Goal: Information Seeking & Learning: Learn about a topic

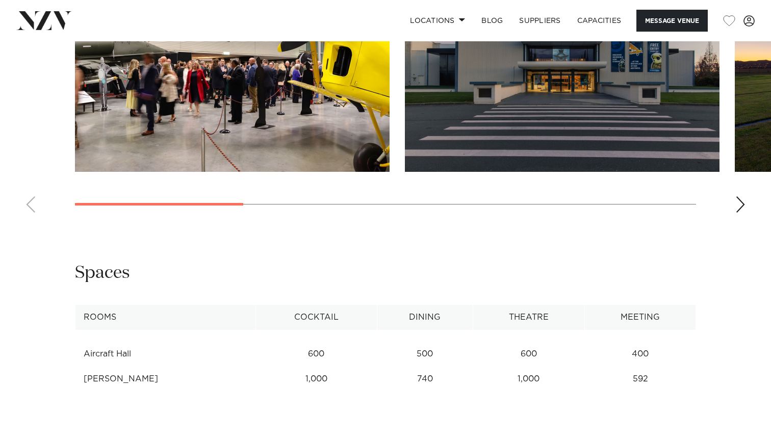
scroll to position [1103, 0]
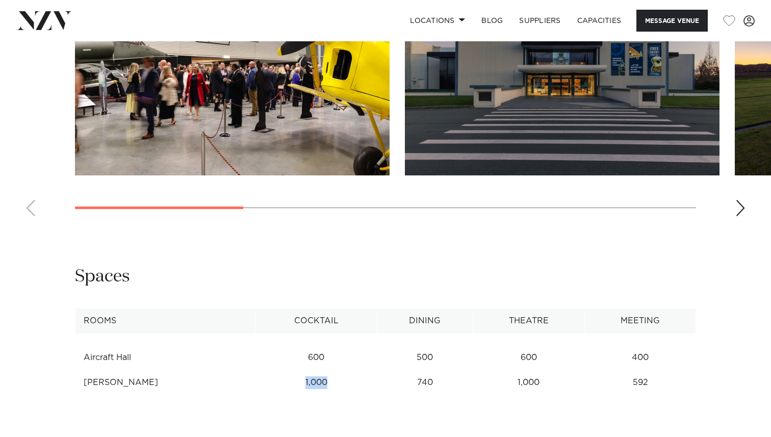
drag, startPoint x: 320, startPoint y: 370, endPoint x: 354, endPoint y: 371, distance: 34.2
click at [354, 371] on td "1,000" at bounding box center [316, 382] width 121 height 25
copy td "1,000"
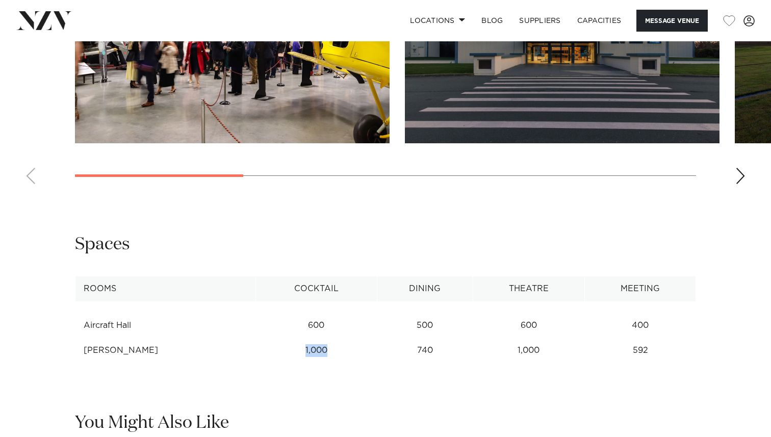
scroll to position [1113, 0]
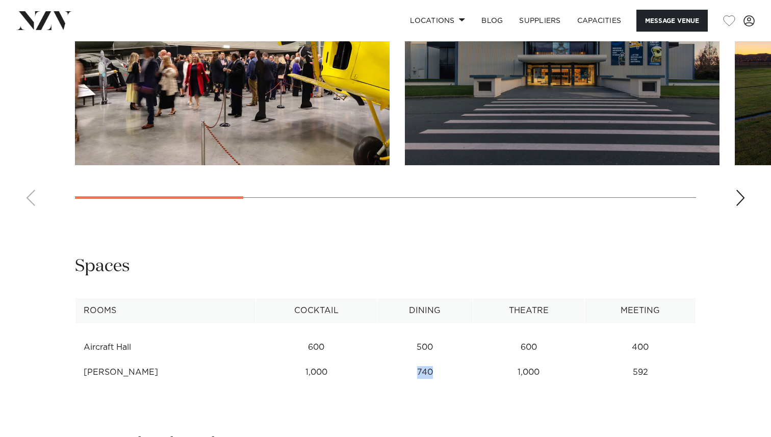
drag, startPoint x: 444, startPoint y: 360, endPoint x: 427, endPoint y: 360, distance: 17.3
click at [427, 360] on td "740" at bounding box center [425, 372] width 96 height 25
copy td "740"
drag, startPoint x: 630, startPoint y: 360, endPoint x: 662, endPoint y: 357, distance: 31.7
click at [662, 360] on td "592" at bounding box center [640, 372] width 111 height 25
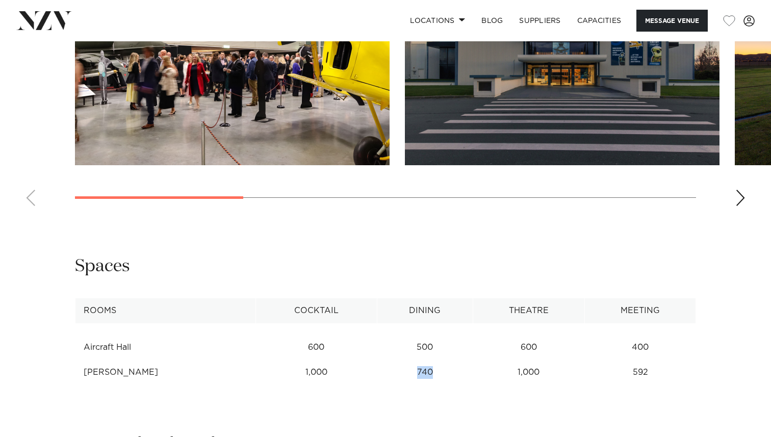
copy td "592"
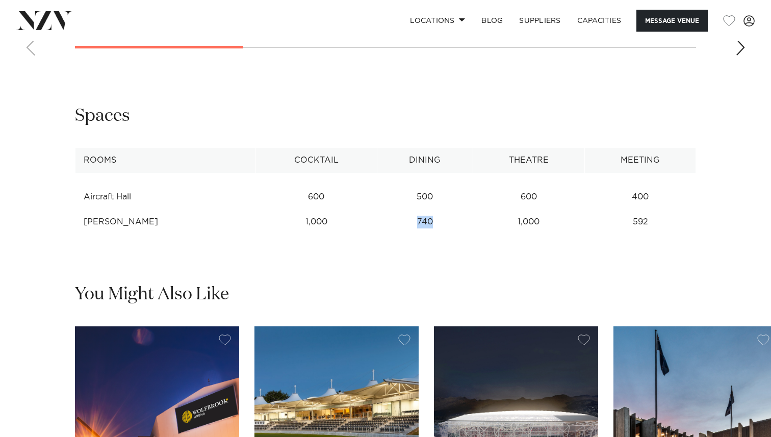
scroll to position [1266, 0]
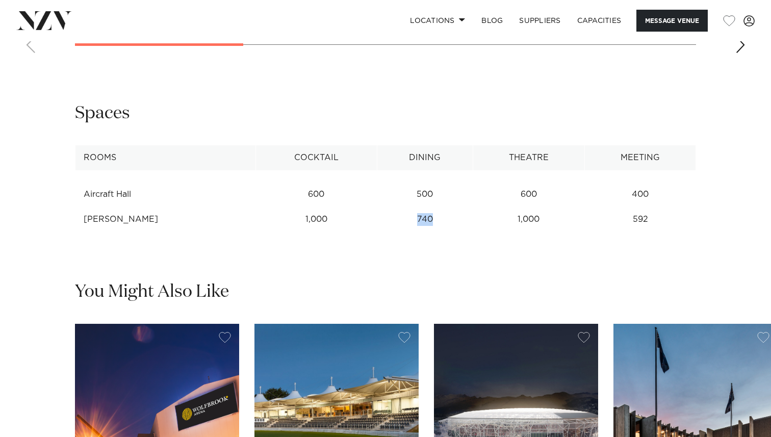
drag, startPoint x: 184, startPoint y: 201, endPoint x: 81, endPoint y: 204, distance: 103.0
click at [81, 207] on td "Thérèse Angelo Wing" at bounding box center [165, 219] width 180 height 25
copy td "Thérèse Angelo Wing"
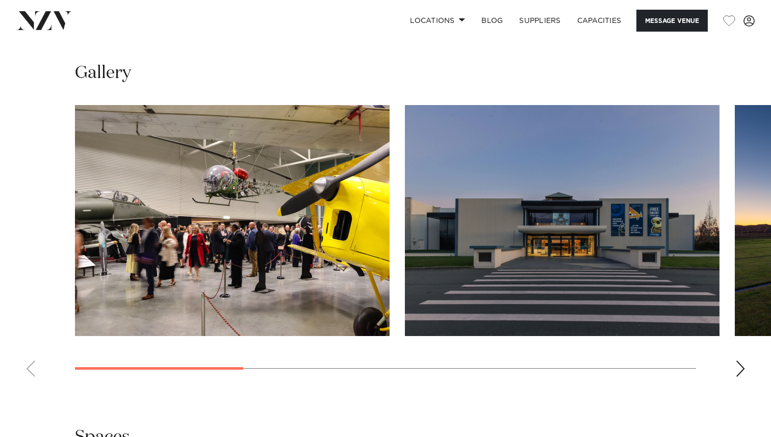
scroll to position [941, 0]
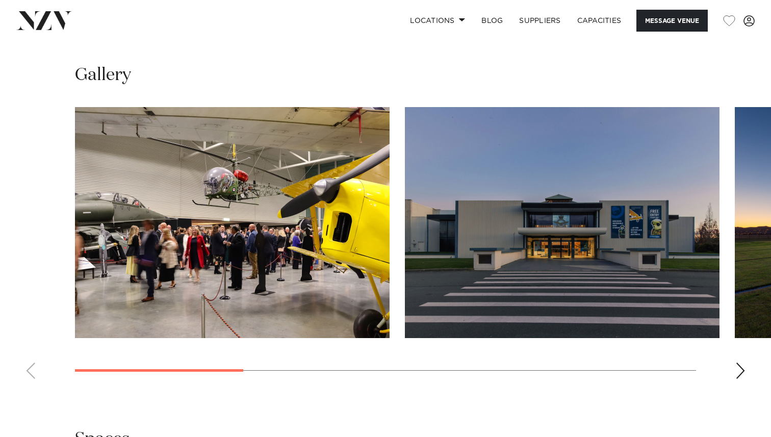
click at [738, 362] on div "Next slide" at bounding box center [740, 370] width 10 height 16
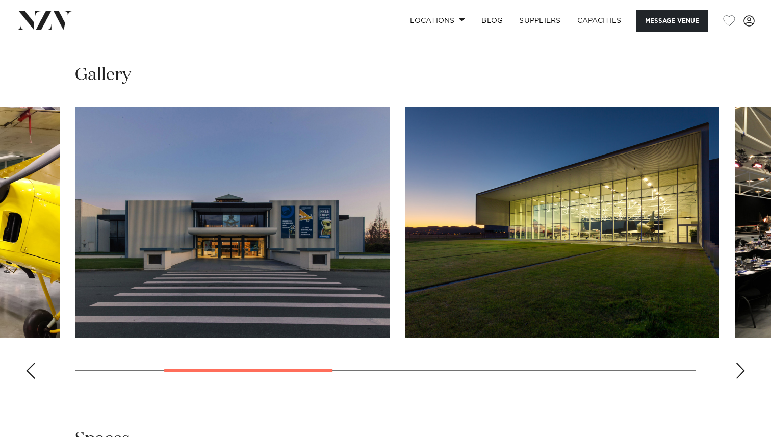
click at [738, 362] on div "Next slide" at bounding box center [740, 370] width 10 height 16
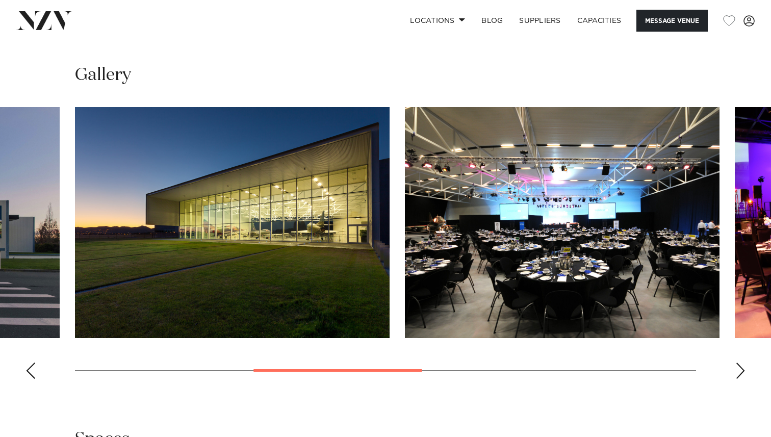
click at [33, 362] on div "Previous slide" at bounding box center [30, 370] width 10 height 16
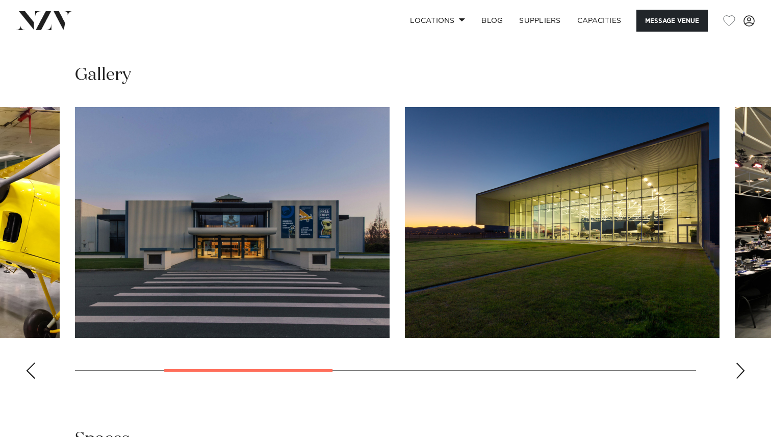
click at [741, 362] on div "Next slide" at bounding box center [740, 370] width 10 height 16
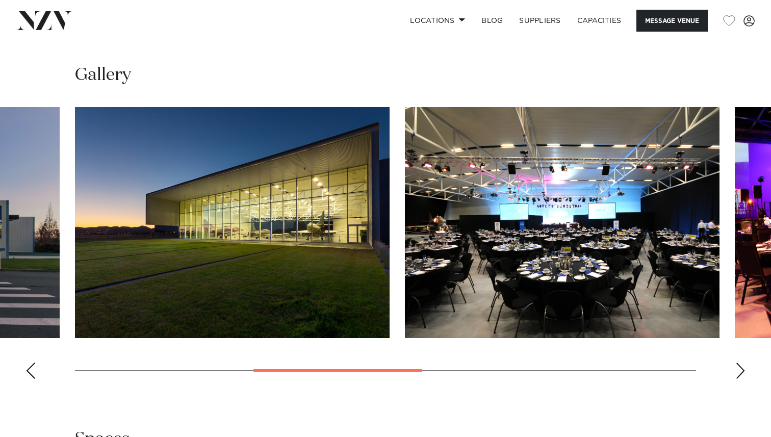
click at [741, 362] on div "Next slide" at bounding box center [740, 370] width 10 height 16
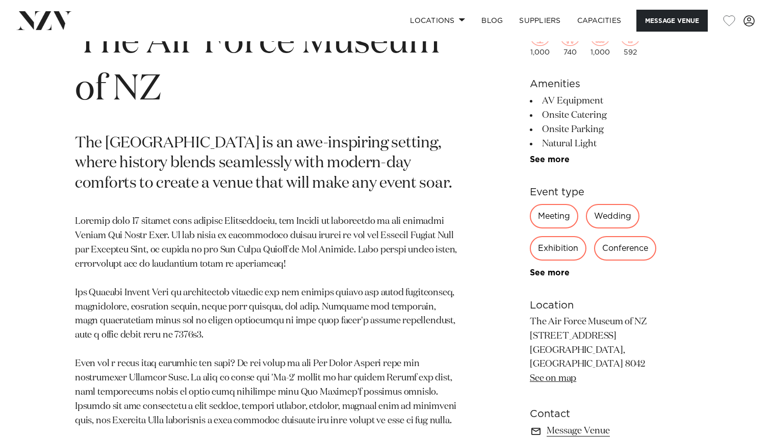
scroll to position [434, 0]
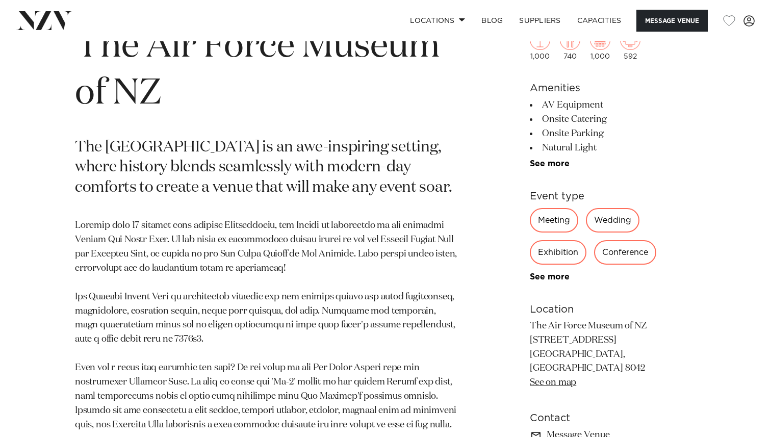
click at [550, 378] on link "See on map" at bounding box center [553, 382] width 46 height 9
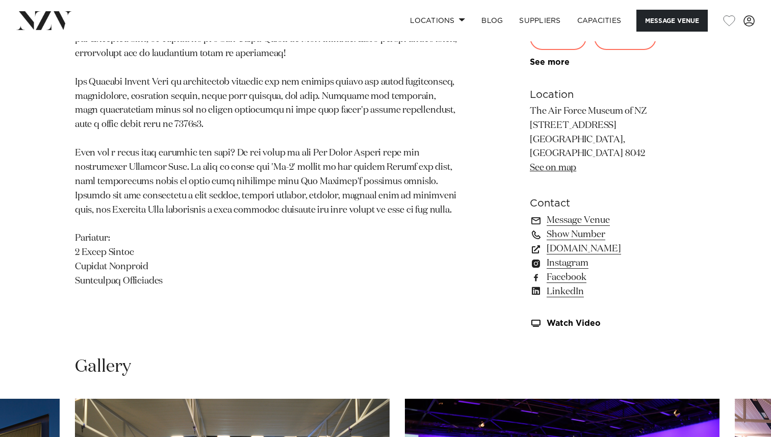
scroll to position [648, 0]
click at [584, 242] on link "www.venuesotautahi.co.nz" at bounding box center [613, 249] width 166 height 14
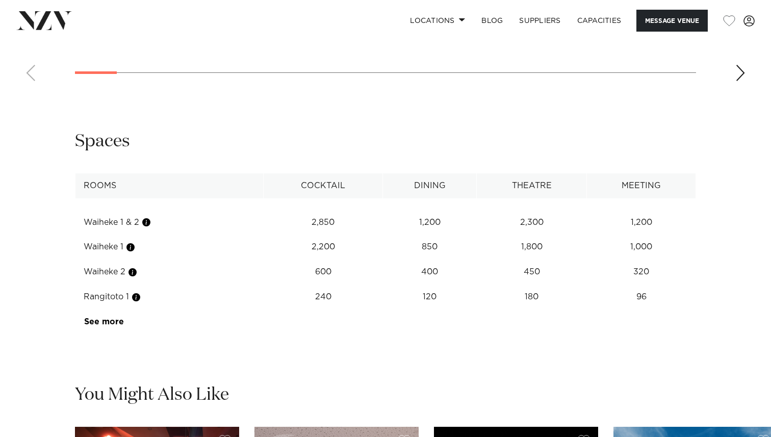
scroll to position [1245, 0]
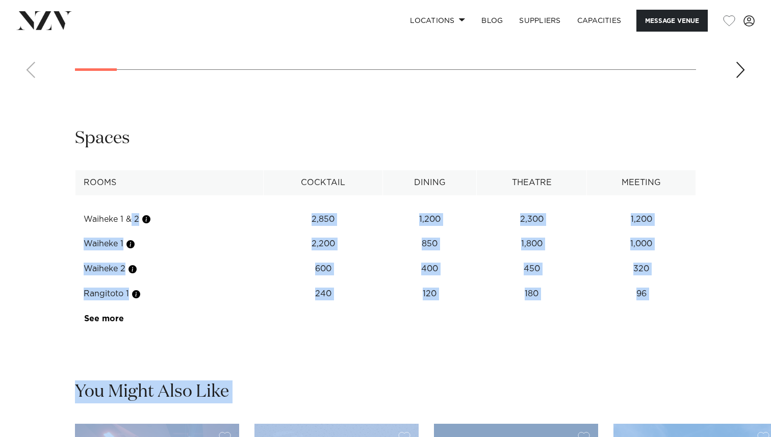
drag, startPoint x: 91, startPoint y: 252, endPoint x: 143, endPoint y: 248, distance: 52.7
click at [151, 232] on td "Waiheke 1 & 2" at bounding box center [169, 219] width 188 height 25
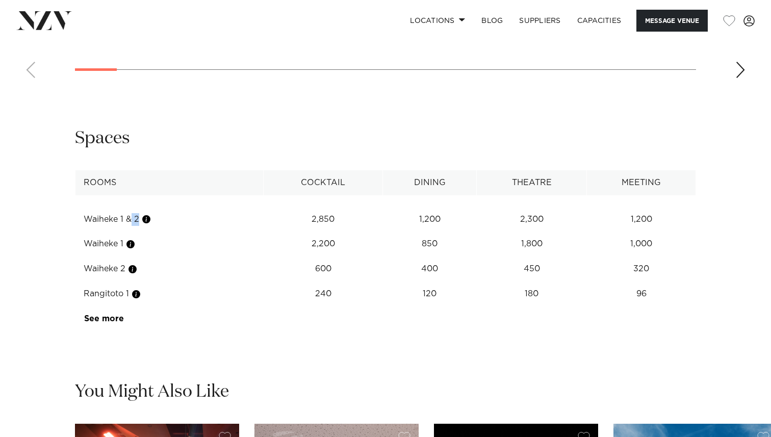
click at [107, 232] on td "Waiheke 1 & 2" at bounding box center [169, 219] width 188 height 25
drag, startPoint x: 85, startPoint y: 251, endPoint x: 141, endPoint y: 253, distance: 56.1
click at [141, 232] on td "Waiheke 1 & 2" at bounding box center [169, 219] width 188 height 25
copy td "Waiheke 1 & 2"
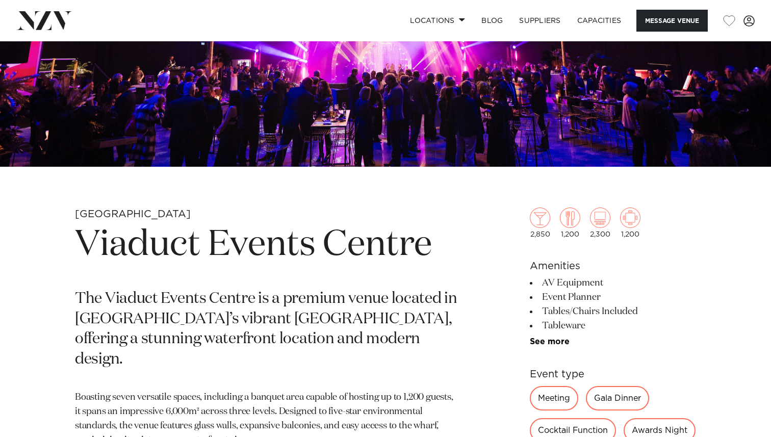
scroll to position [0, 0]
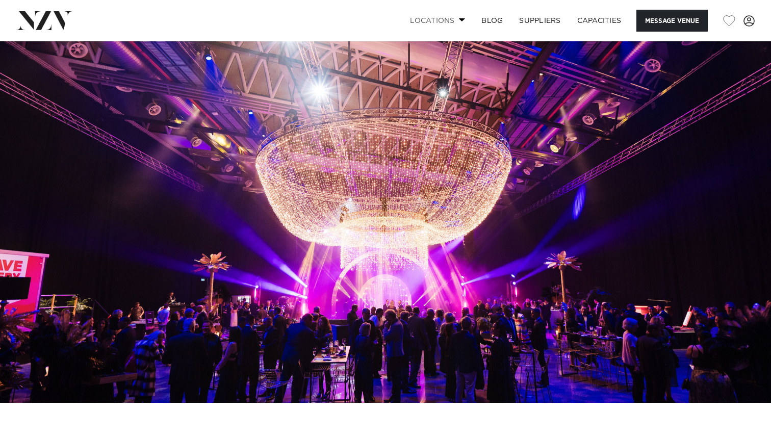
click at [450, 24] on link "Locations" at bounding box center [437, 21] width 71 height 22
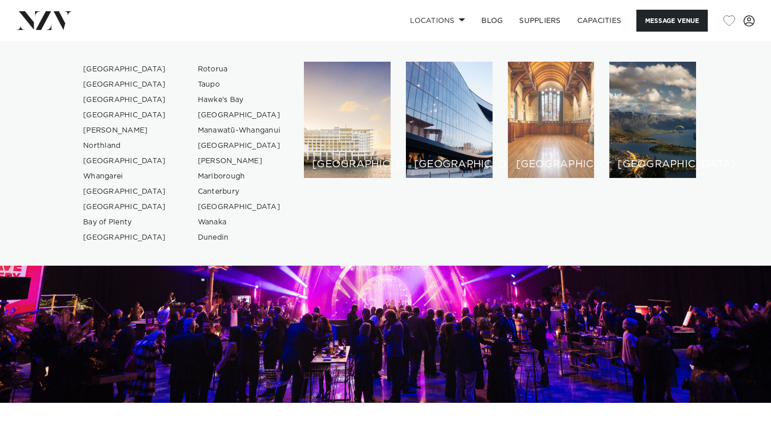
click at [540, 115] on div "[GEOGRAPHIC_DATA]" at bounding box center [551, 120] width 87 height 116
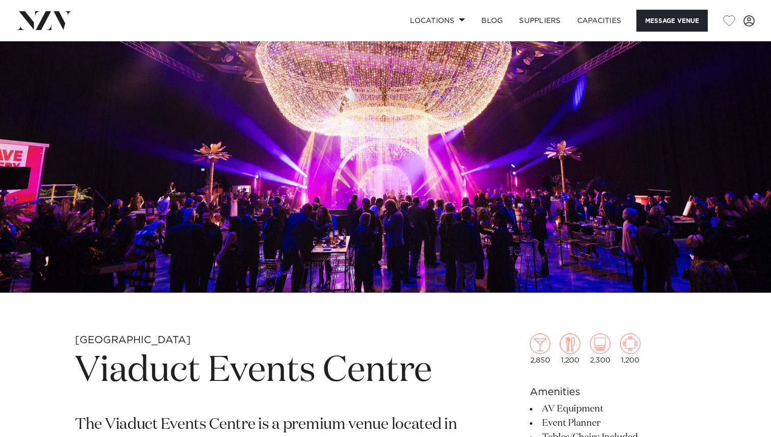
scroll to position [99, 0]
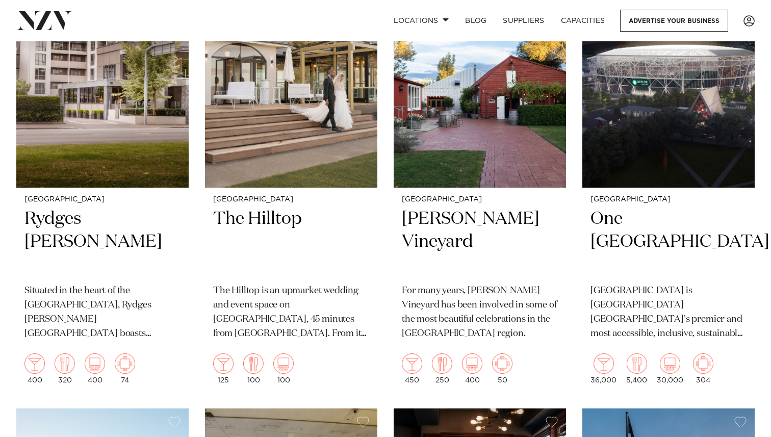
scroll to position [494, 0]
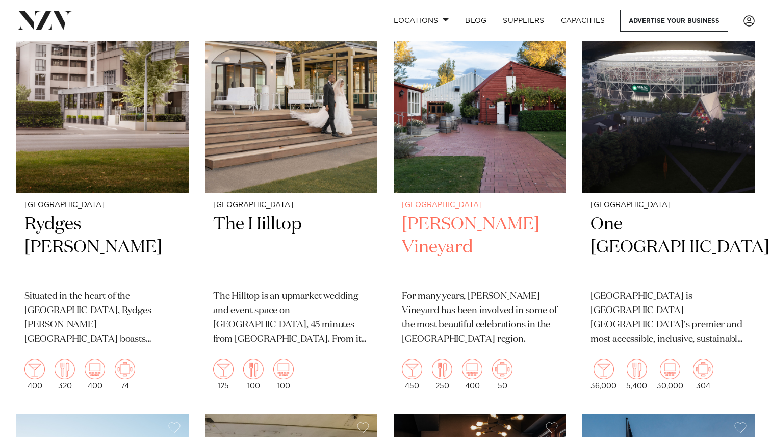
click at [512, 137] on img at bounding box center [480, 77] width 172 height 231
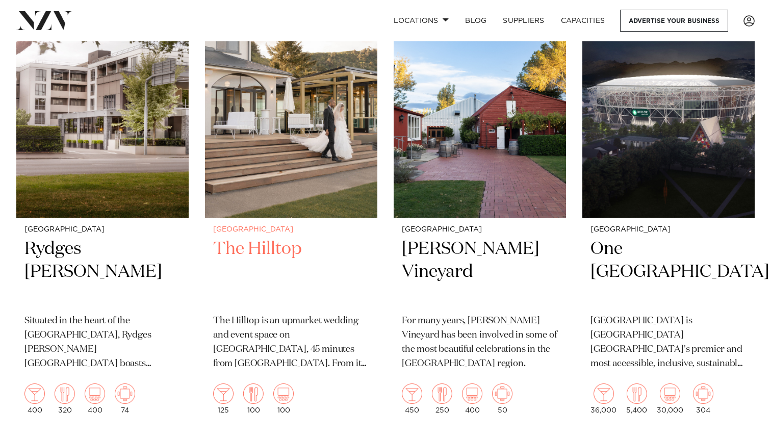
scroll to position [472, 0]
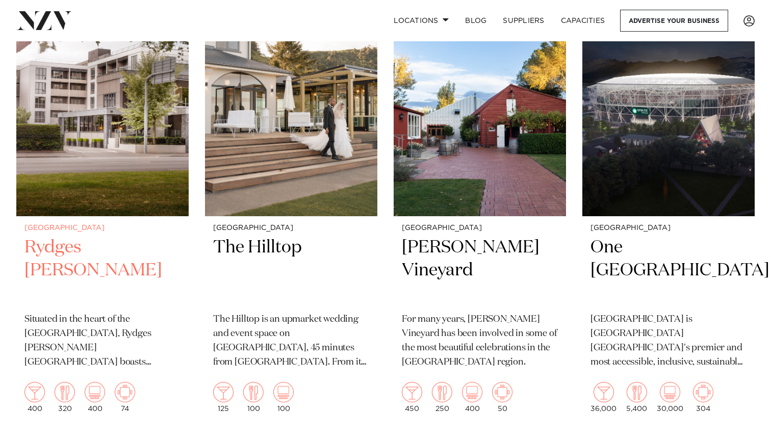
click at [146, 163] on img at bounding box center [102, 100] width 172 height 231
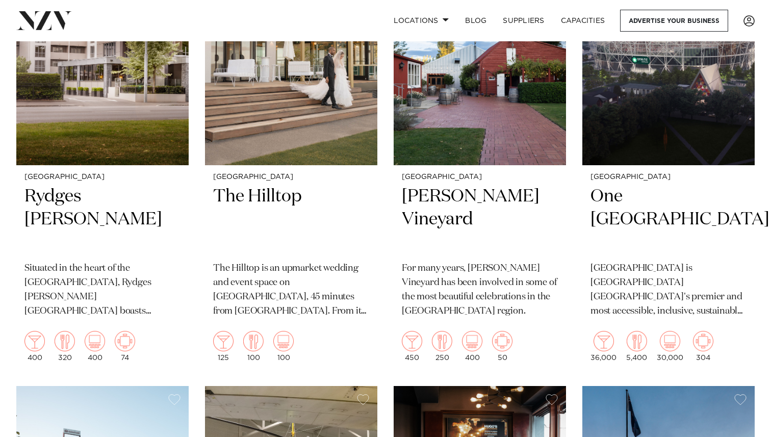
scroll to position [523, 0]
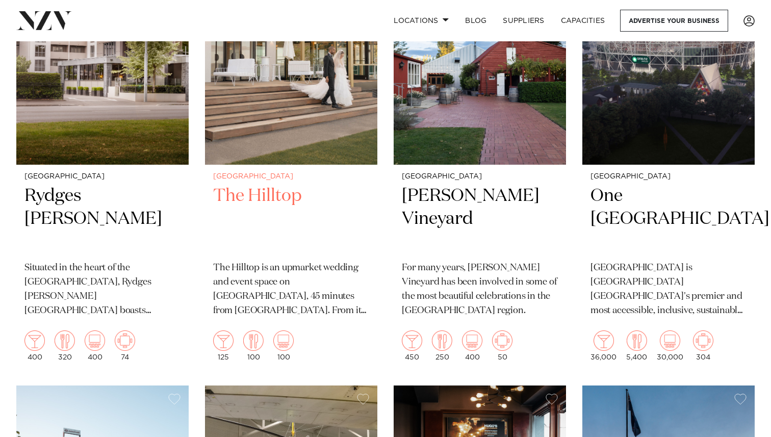
click at [284, 200] on h2 "The Hilltop" at bounding box center [291, 219] width 156 height 69
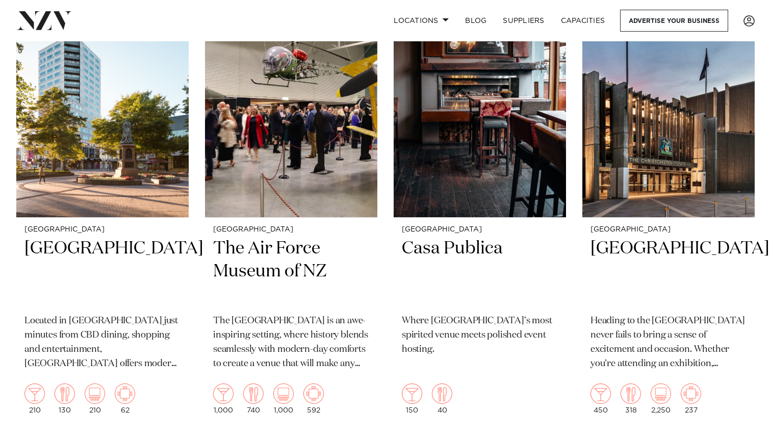
scroll to position [923, 0]
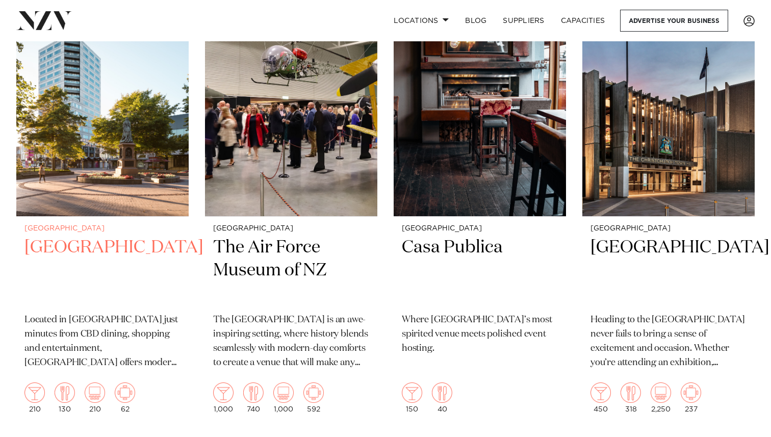
click at [98, 160] on img at bounding box center [102, 100] width 172 height 231
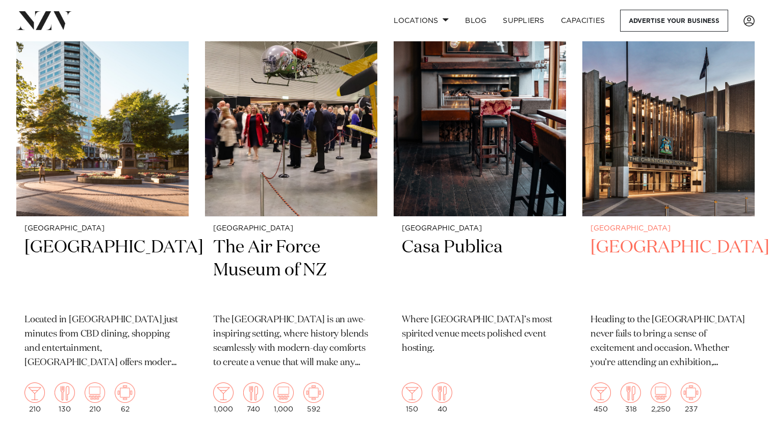
click at [612, 262] on h2 "Christchurch Town Hall" at bounding box center [668, 270] width 156 height 69
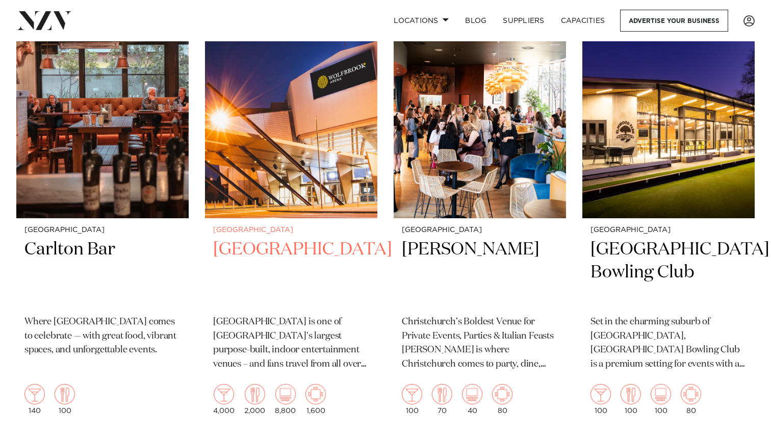
scroll to position [1384, 0]
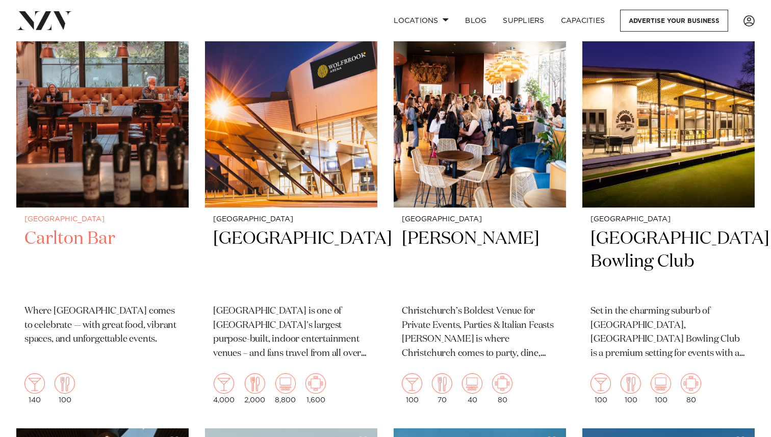
click at [110, 236] on h2 "Carlton Bar" at bounding box center [102, 261] width 156 height 69
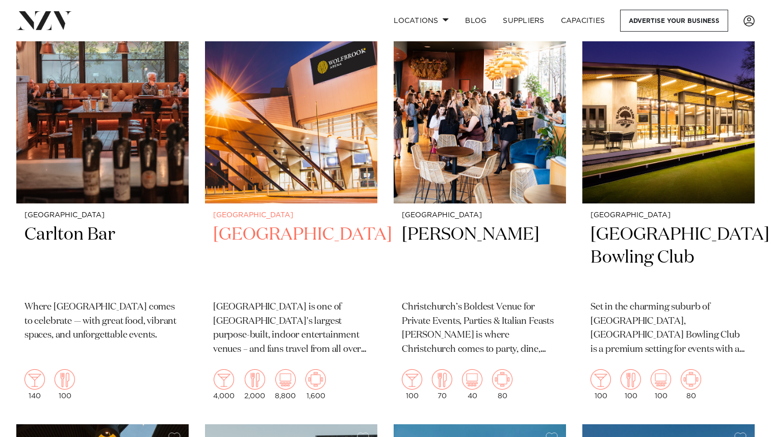
scroll to position [1390, 0]
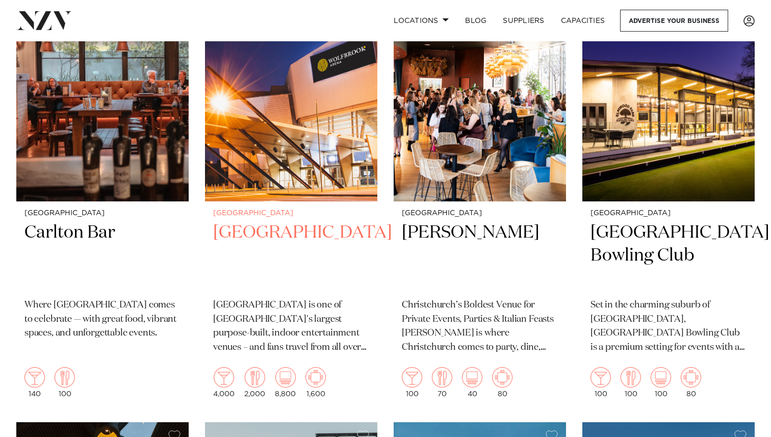
click at [310, 177] on img at bounding box center [291, 85] width 172 height 231
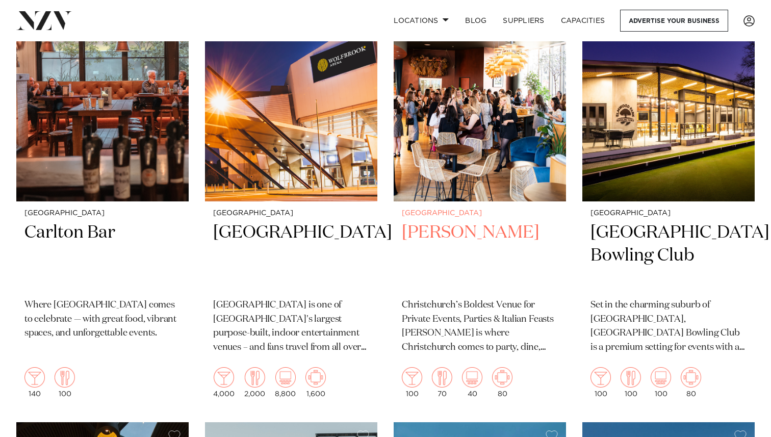
click at [499, 149] on img at bounding box center [480, 85] width 172 height 231
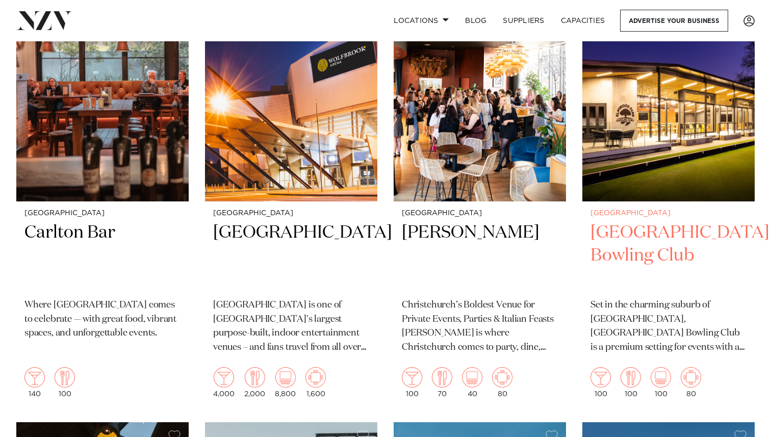
click at [639, 251] on h2 "Elmwood Park Bowling Club" at bounding box center [668, 255] width 156 height 69
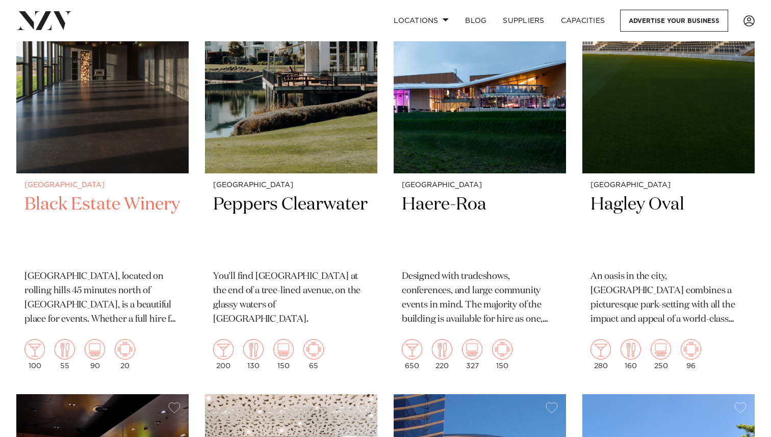
scroll to position [1871, 0]
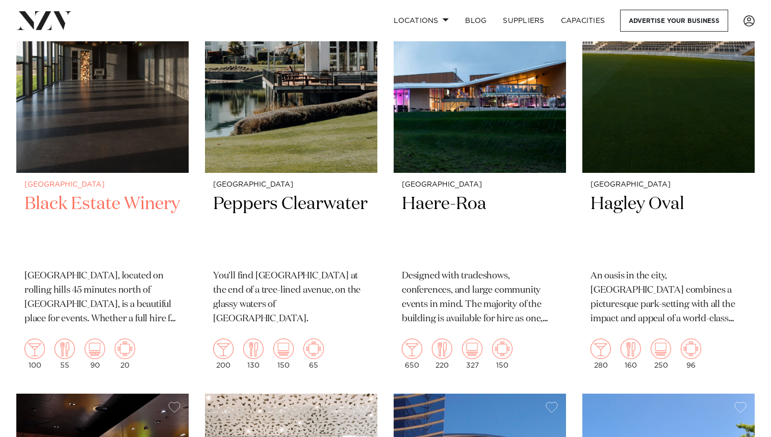
click at [106, 136] on img at bounding box center [102, 56] width 172 height 231
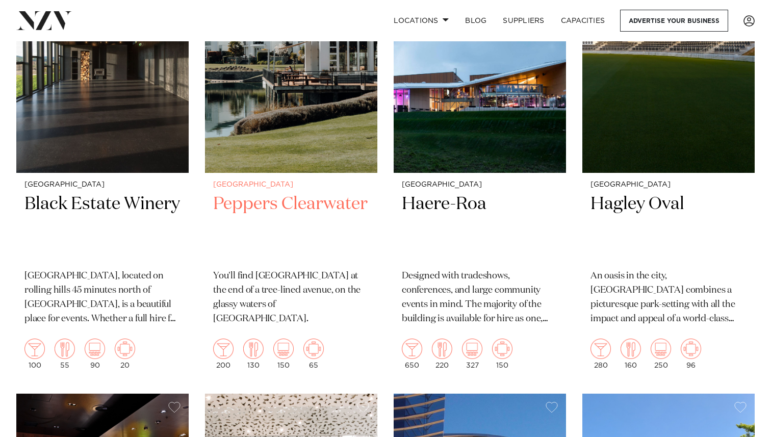
click at [283, 151] on img at bounding box center [291, 56] width 172 height 231
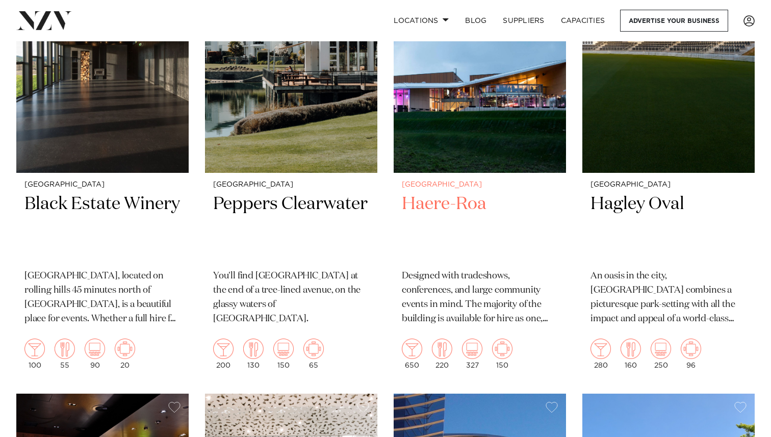
click at [469, 214] on h2 "Haere-Roa" at bounding box center [480, 227] width 156 height 69
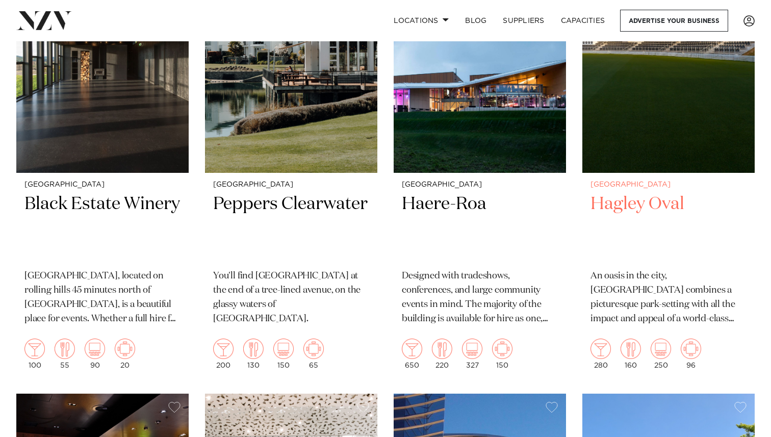
click at [621, 202] on h2 "Hagley Oval" at bounding box center [668, 227] width 156 height 69
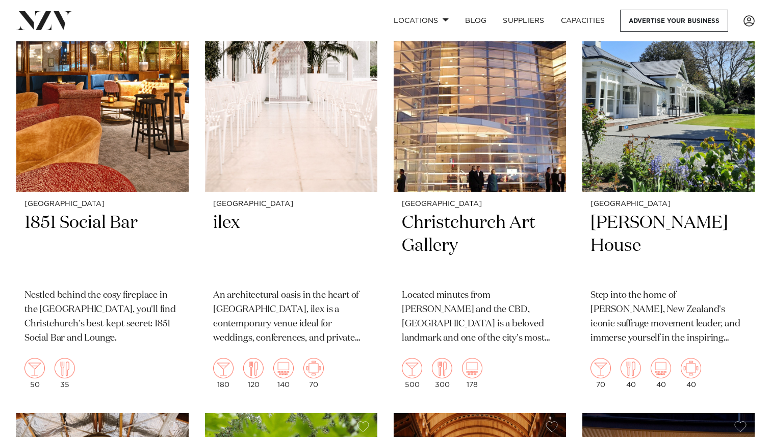
scroll to position [2303, 0]
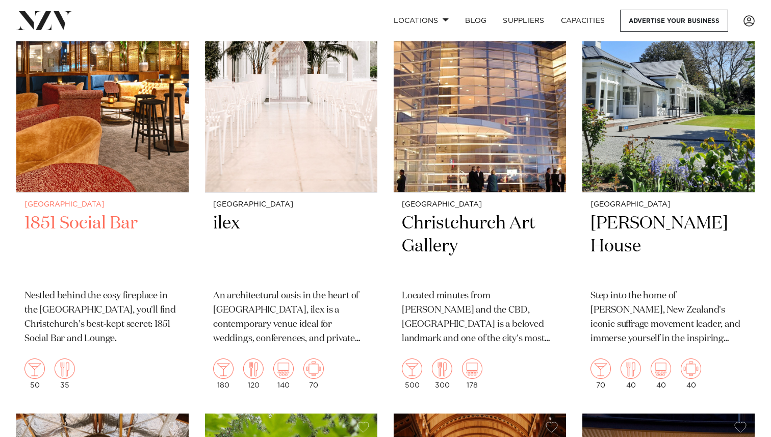
click at [79, 154] on img at bounding box center [102, 76] width 172 height 231
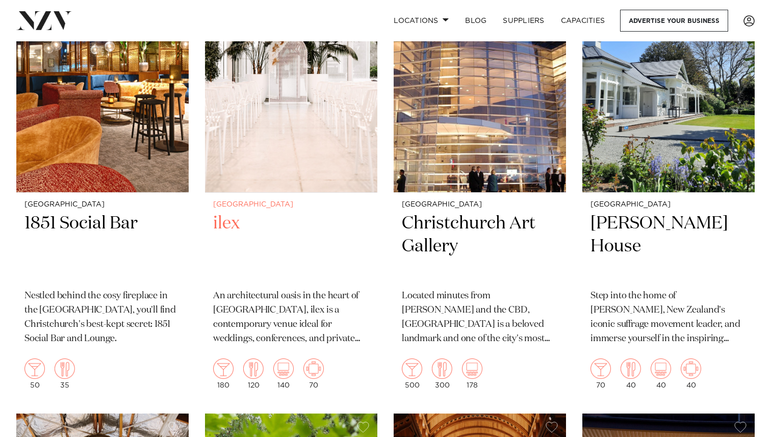
click at [309, 175] on img at bounding box center [291, 76] width 172 height 231
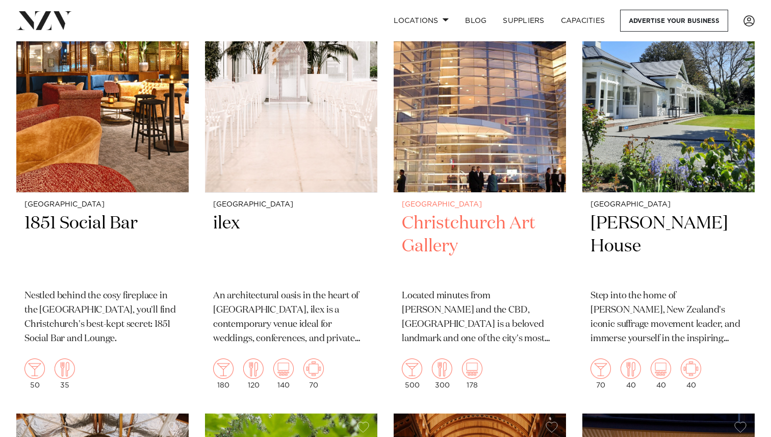
click at [473, 154] on img at bounding box center [480, 76] width 172 height 231
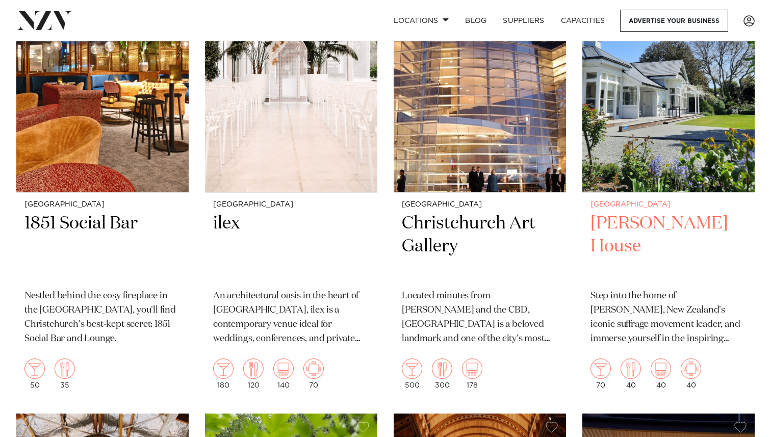
click at [635, 246] on h2 "Kate Sheppard House" at bounding box center [668, 246] width 156 height 69
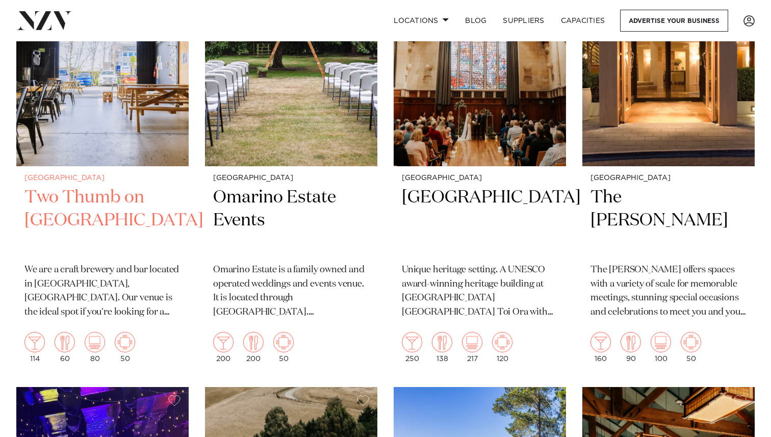
scroll to position [2768, 0]
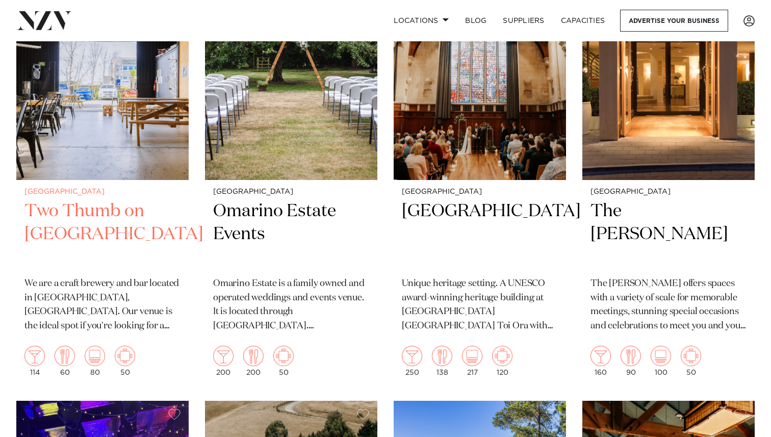
click at [122, 137] on img at bounding box center [102, 64] width 172 height 231
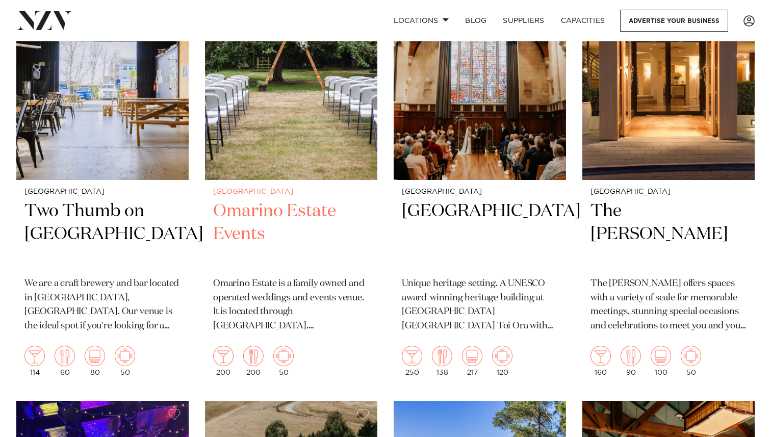
click at [277, 143] on img at bounding box center [291, 64] width 172 height 231
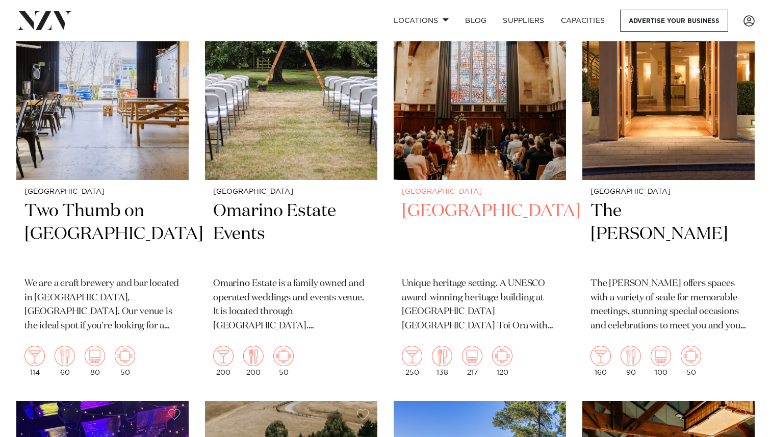
click at [471, 150] on img at bounding box center [480, 64] width 172 height 231
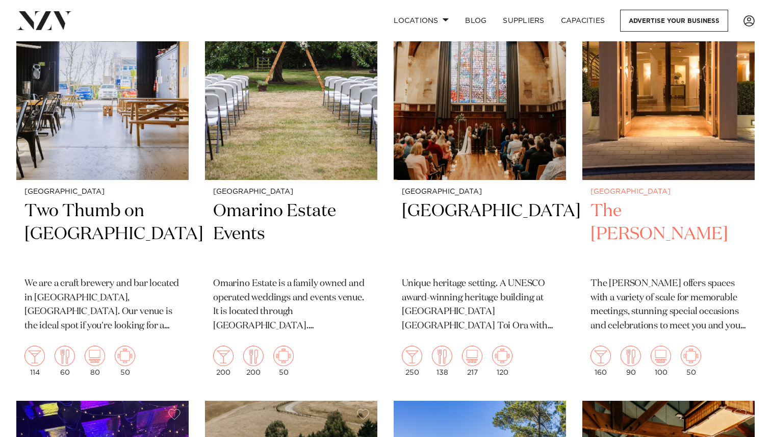
click at [660, 87] on img at bounding box center [668, 64] width 172 height 231
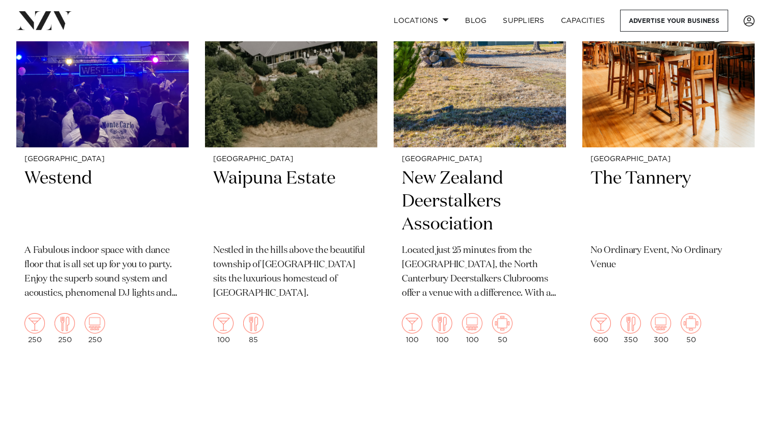
scroll to position [3235, 0]
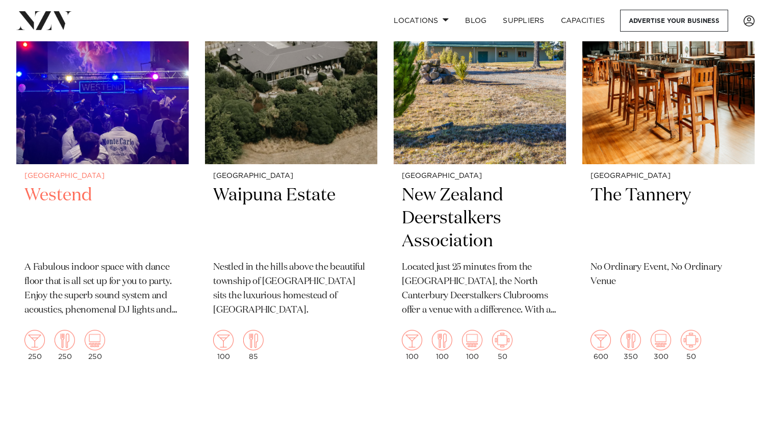
click at [107, 93] on img at bounding box center [102, 48] width 172 height 231
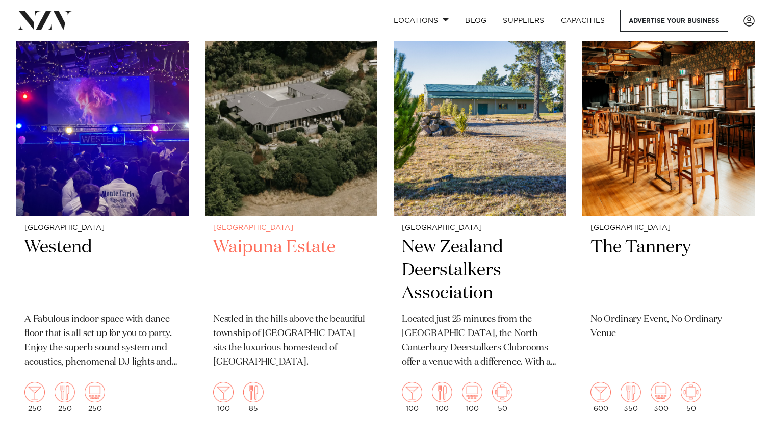
scroll to position [3157, 0]
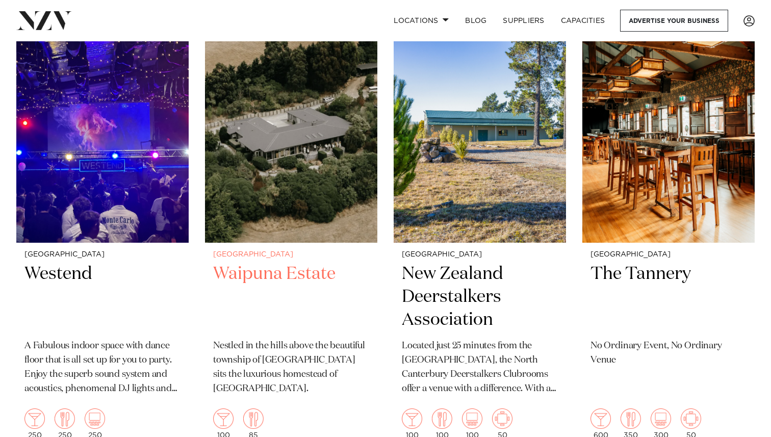
click at [312, 211] on img at bounding box center [291, 126] width 172 height 231
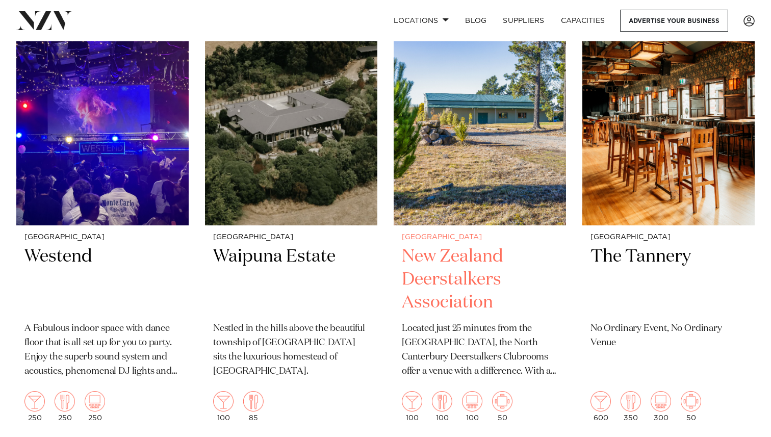
scroll to position [3170, 0]
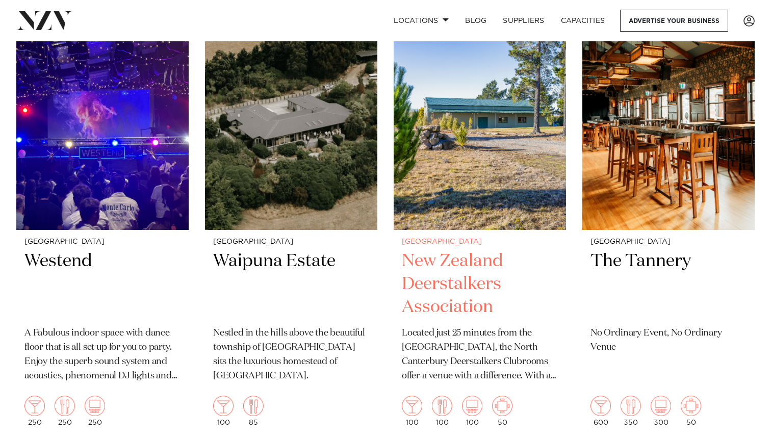
click at [477, 198] on img at bounding box center [480, 113] width 172 height 231
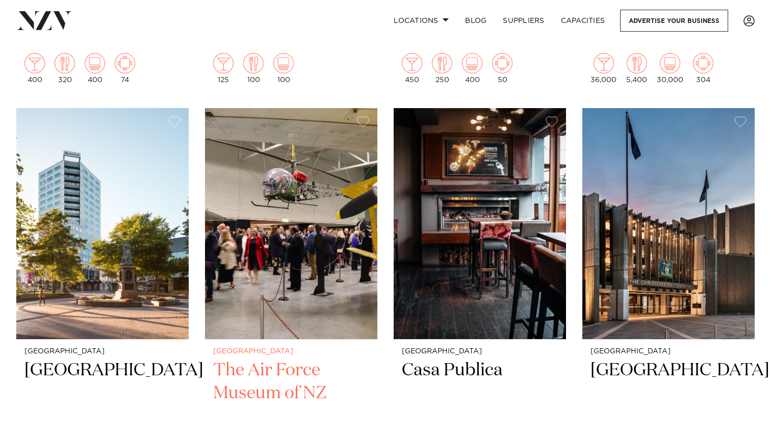
scroll to position [797, 0]
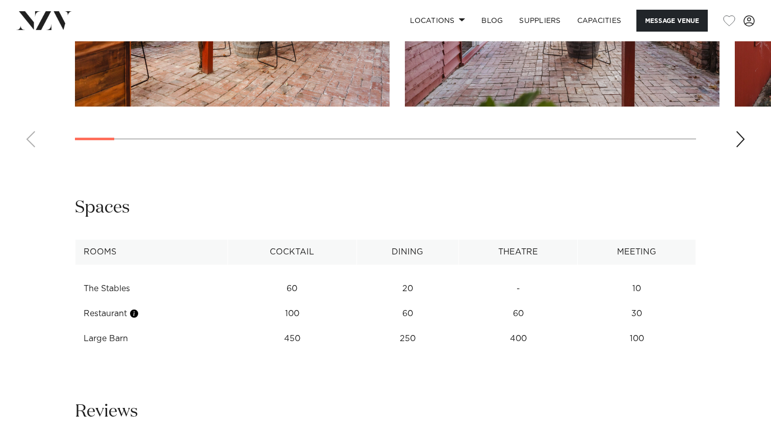
scroll to position [1234, 0]
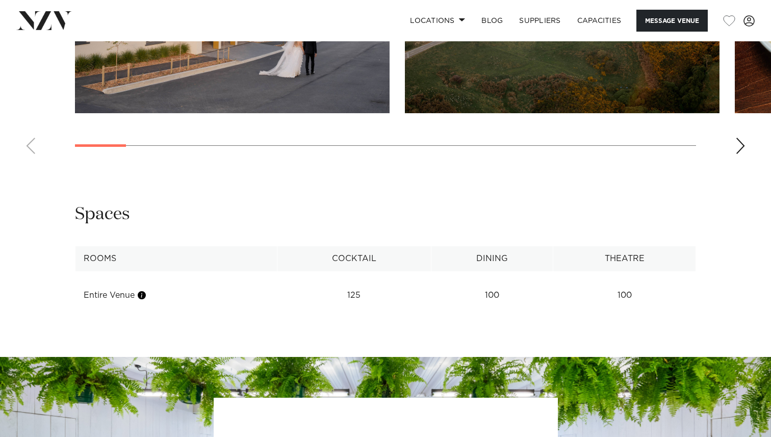
scroll to position [1121, 0]
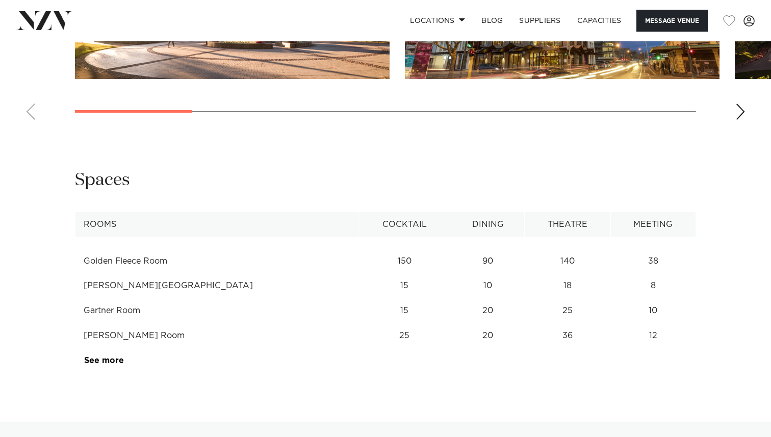
scroll to position [1204, 0]
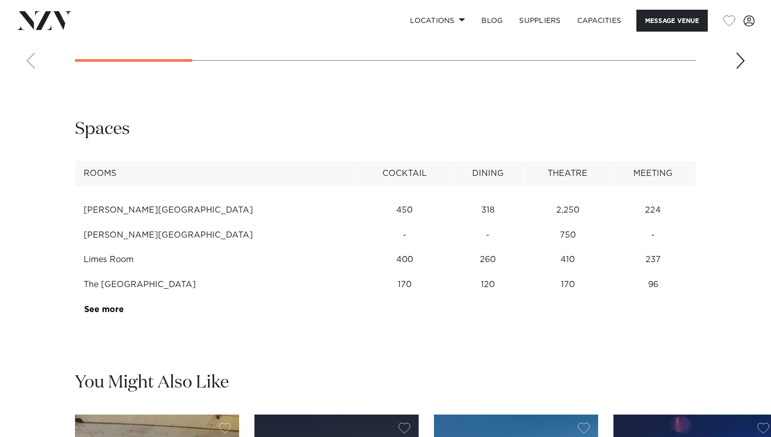
scroll to position [1238, 0]
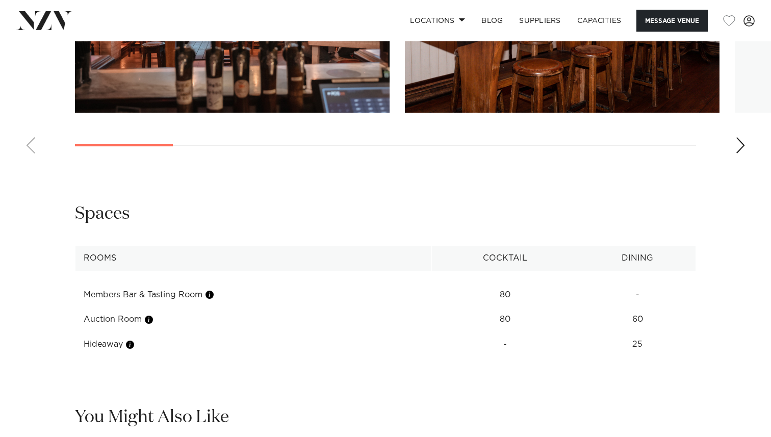
scroll to position [1170, 0]
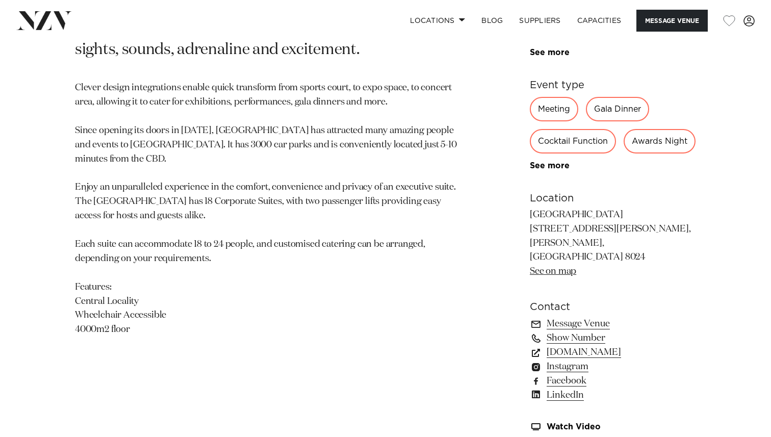
scroll to position [436, 0]
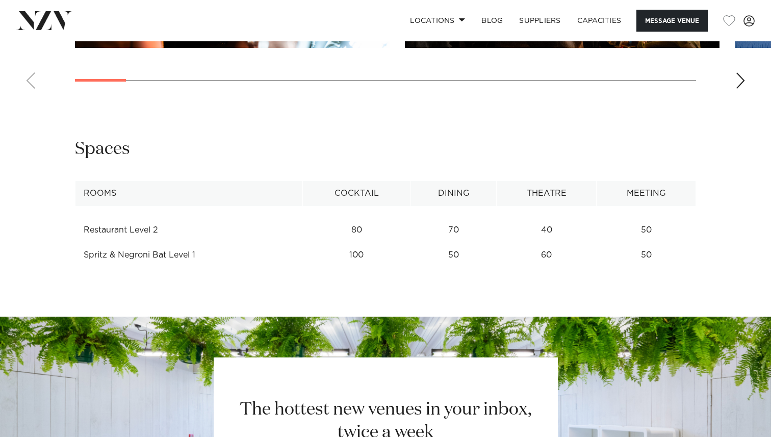
scroll to position [1181, 0]
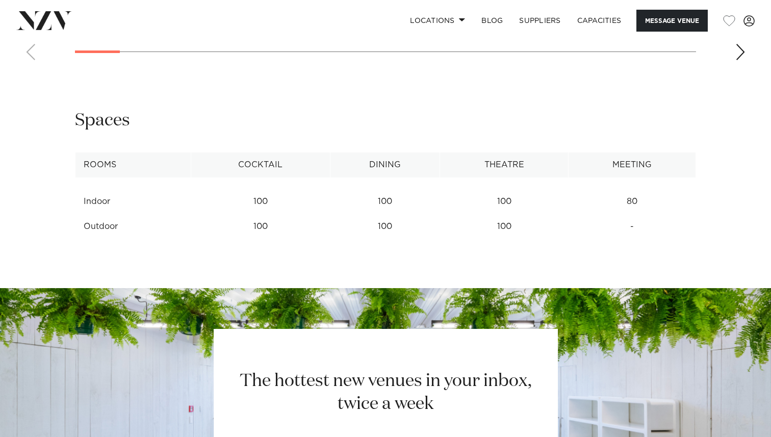
scroll to position [1201, 0]
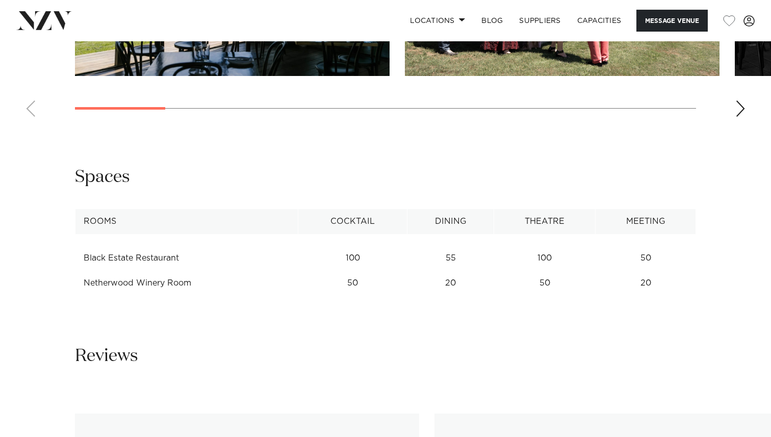
scroll to position [1147, 0]
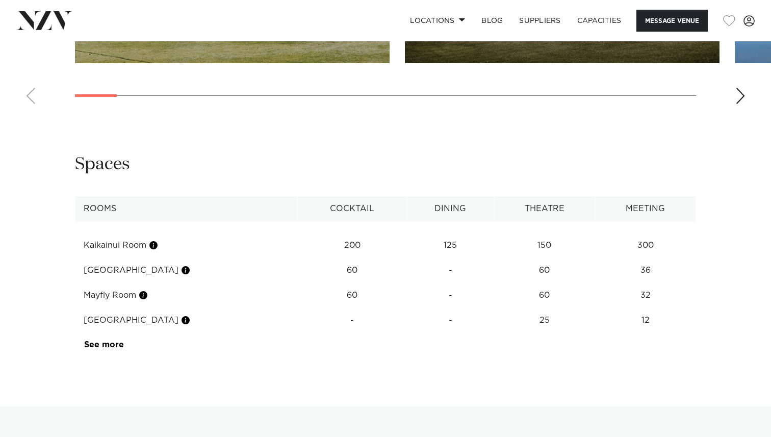
scroll to position [1162, 0]
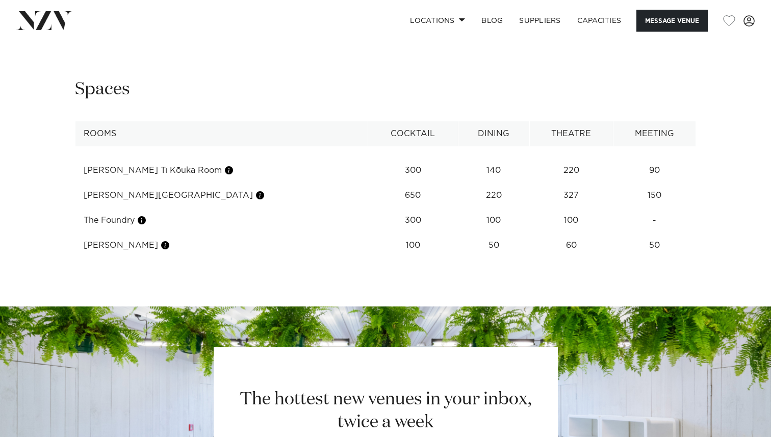
scroll to position [1221, 0]
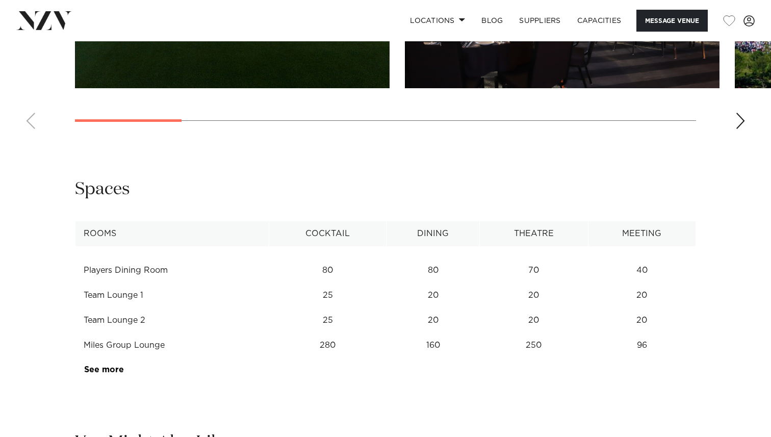
scroll to position [1268, 0]
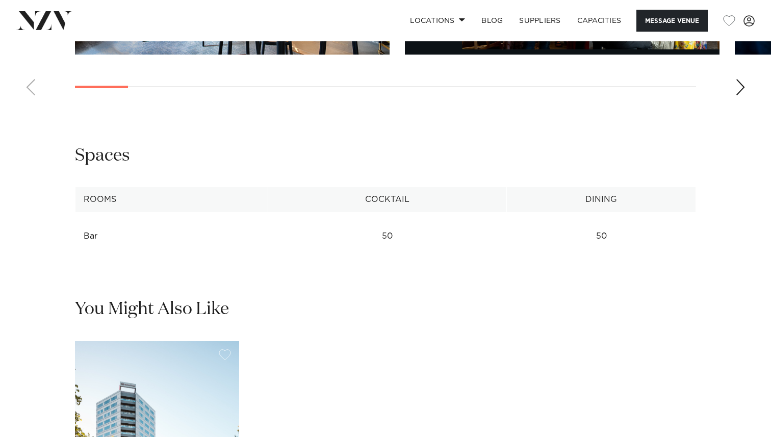
scroll to position [1236, 0]
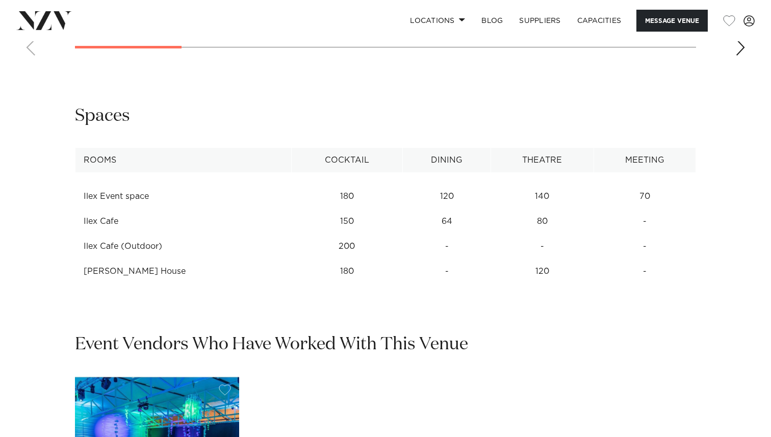
scroll to position [1219, 0]
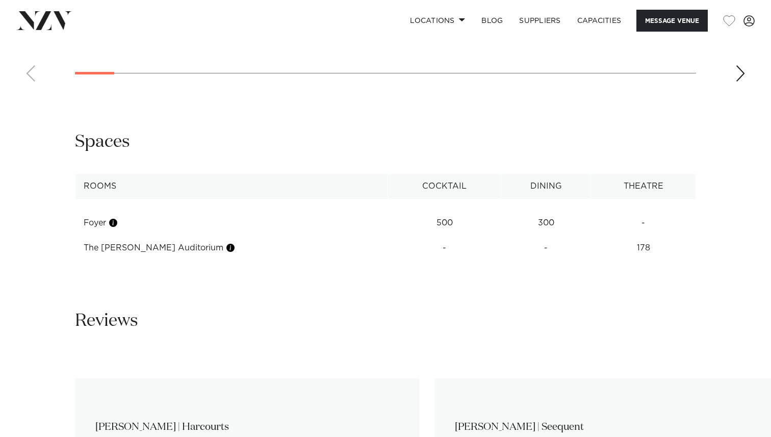
scroll to position [1319, 0]
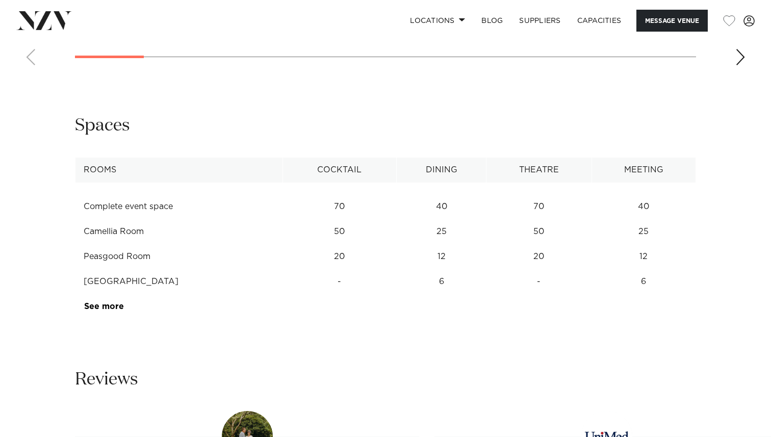
scroll to position [1276, 0]
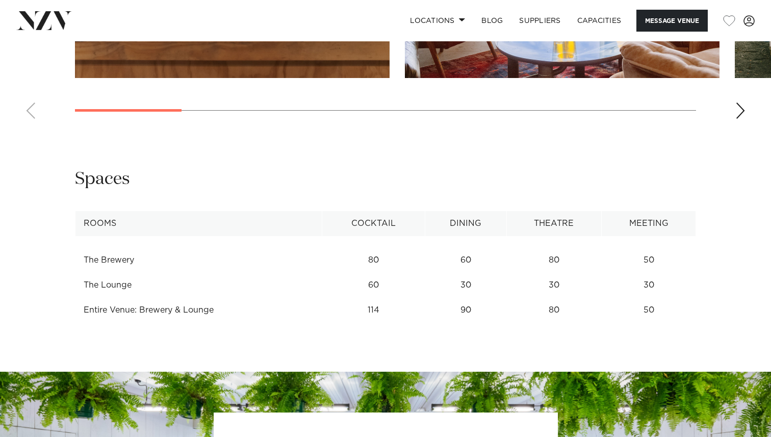
scroll to position [1225, 0]
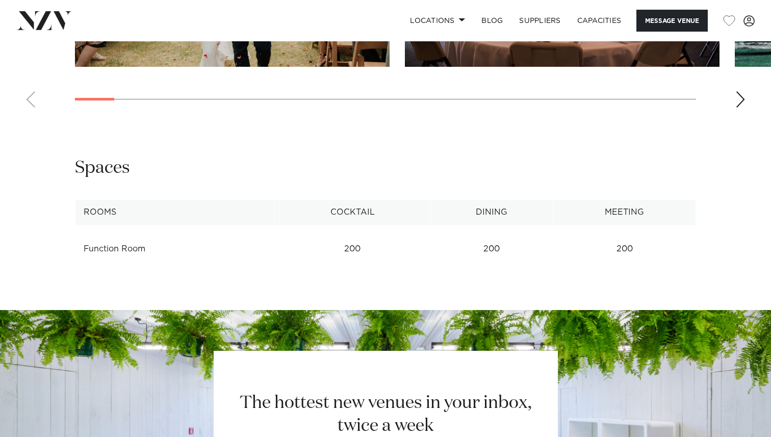
scroll to position [1281, 0]
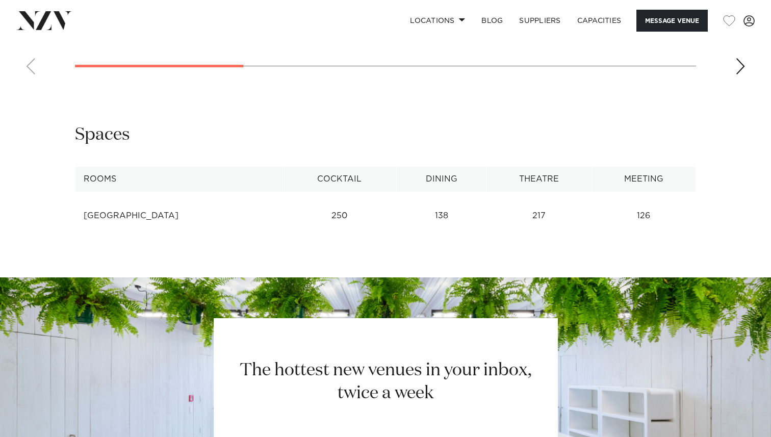
scroll to position [1206, 0]
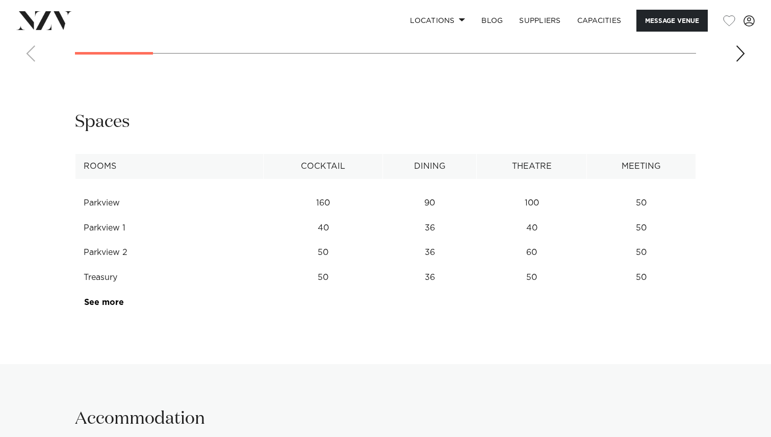
scroll to position [1235, 0]
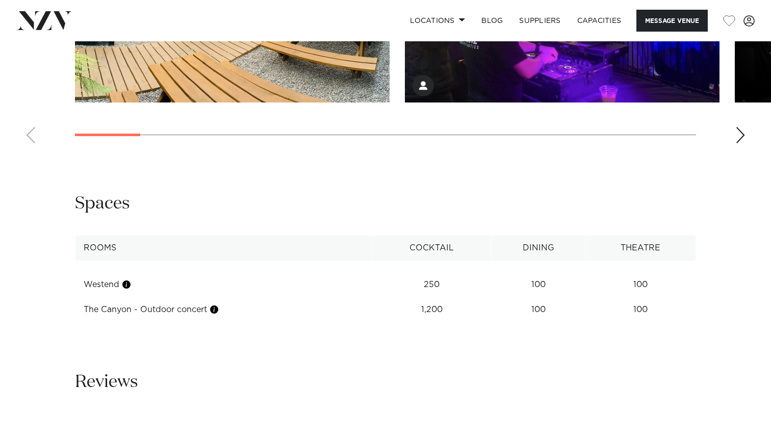
scroll to position [1150, 0]
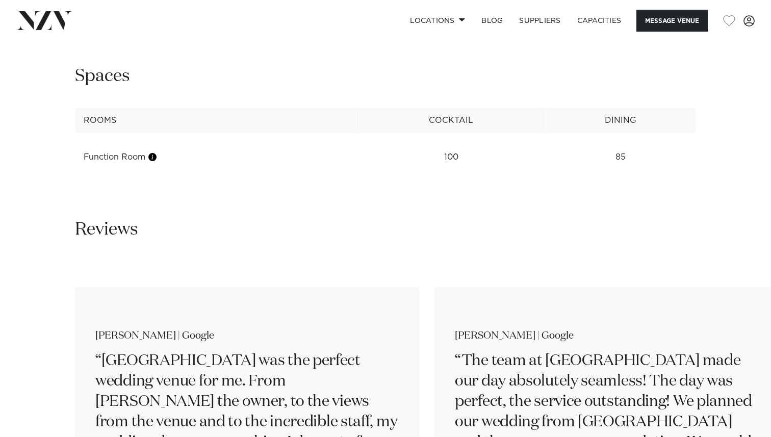
scroll to position [1306, 0]
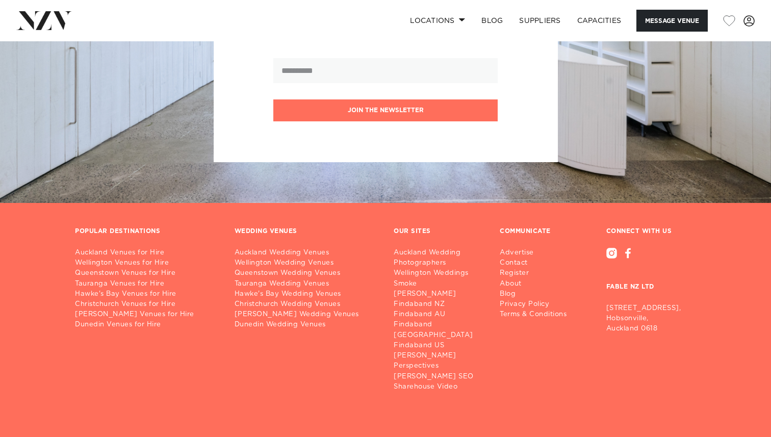
scroll to position [1446, 0]
